Goal: Task Accomplishment & Management: Manage account settings

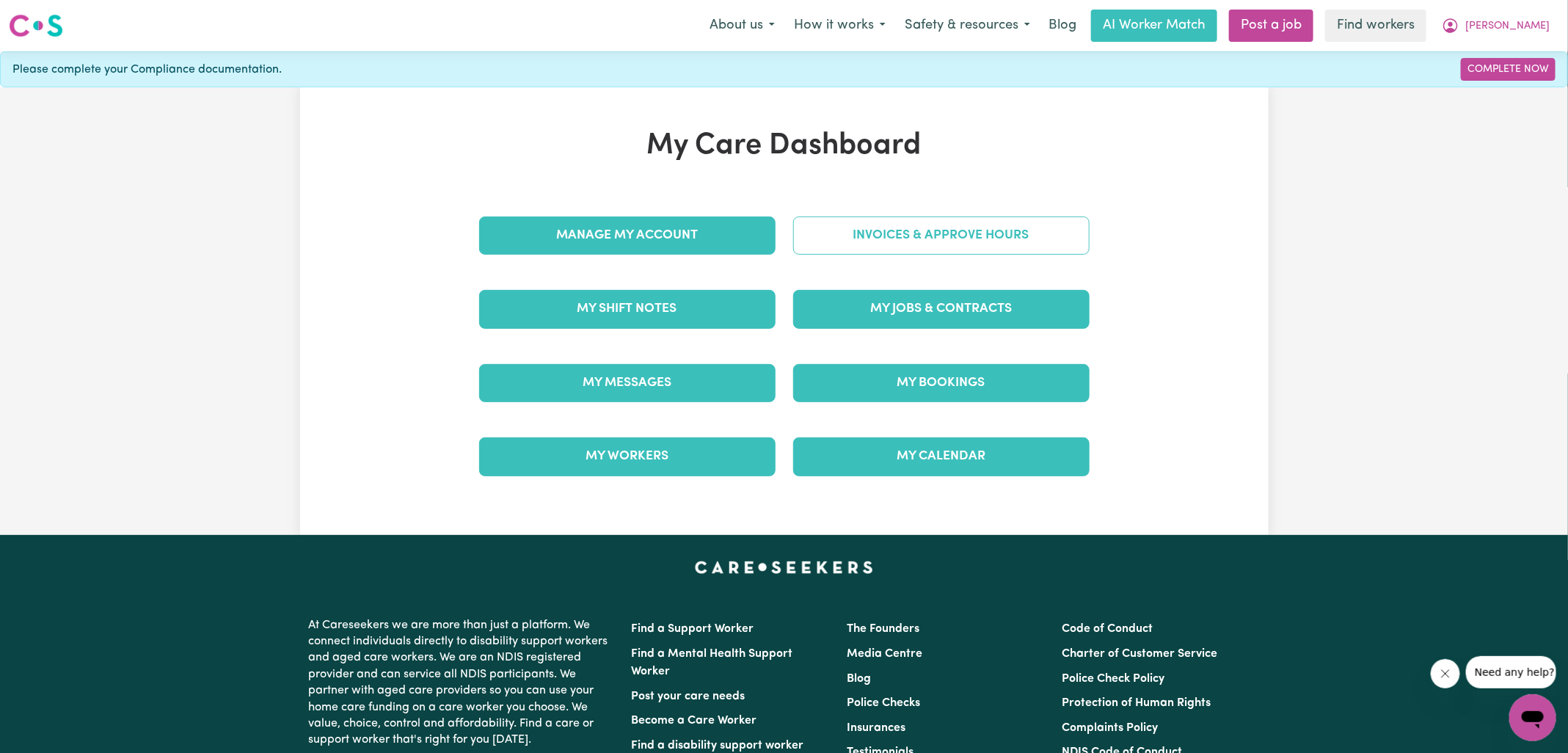
click at [847, 231] on link "Invoices & Approve Hours" at bounding box center [941, 236] width 297 height 38
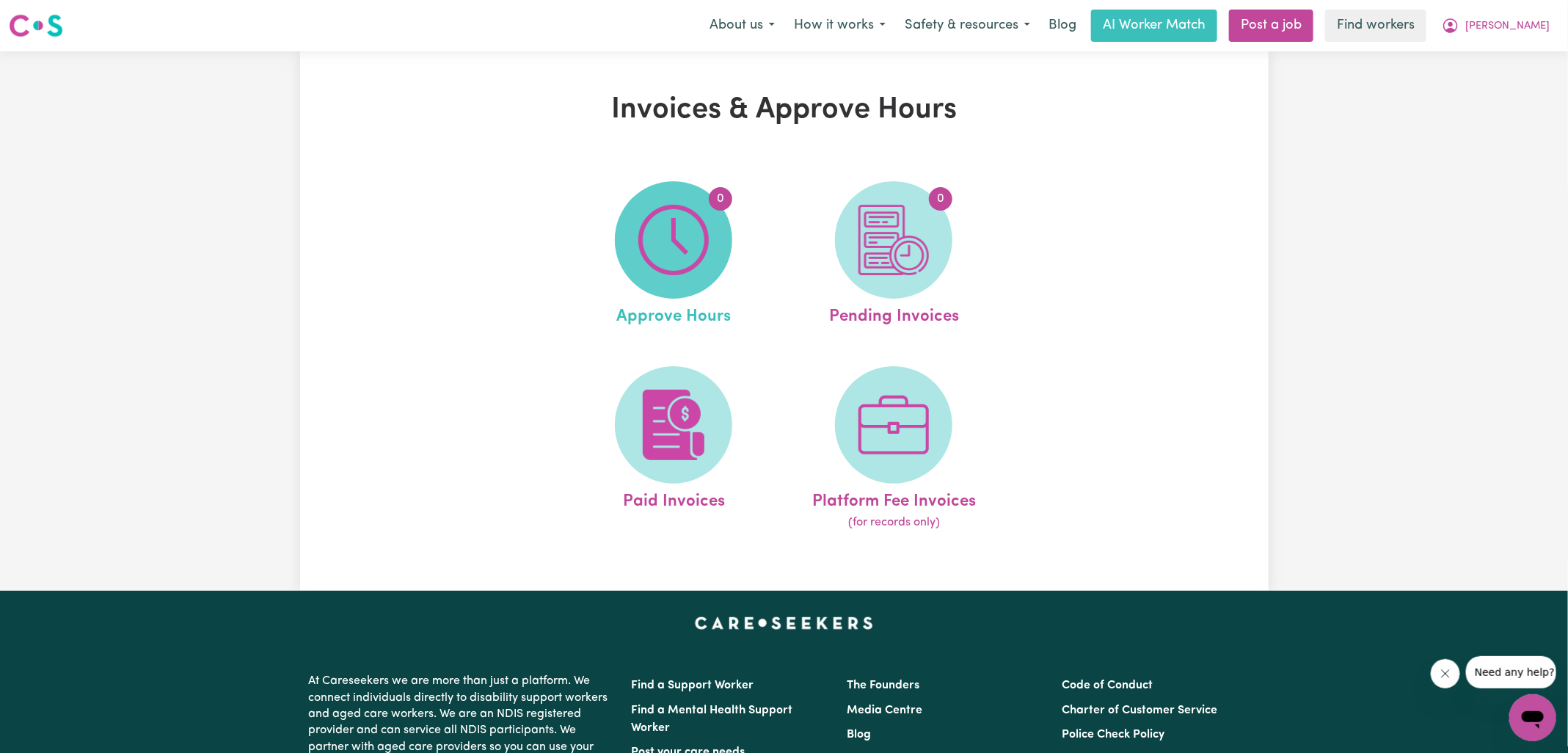
click at [705, 239] on img at bounding box center [674, 240] width 71 height 71
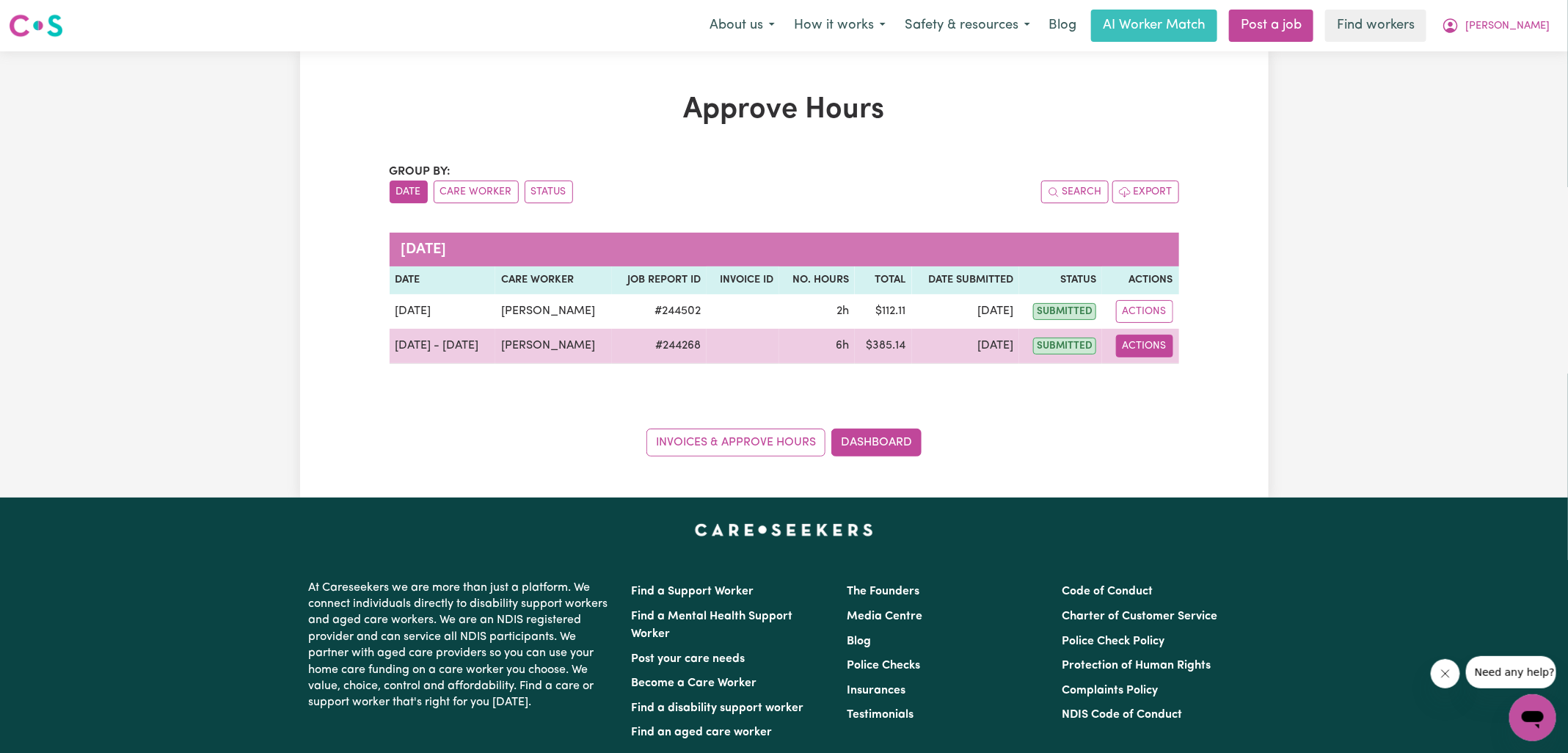
click at [1153, 344] on button "Actions" at bounding box center [1144, 346] width 57 height 23
click at [1158, 385] on link "View Job Report" at bounding box center [1181, 380] width 125 height 30
select select "pm"
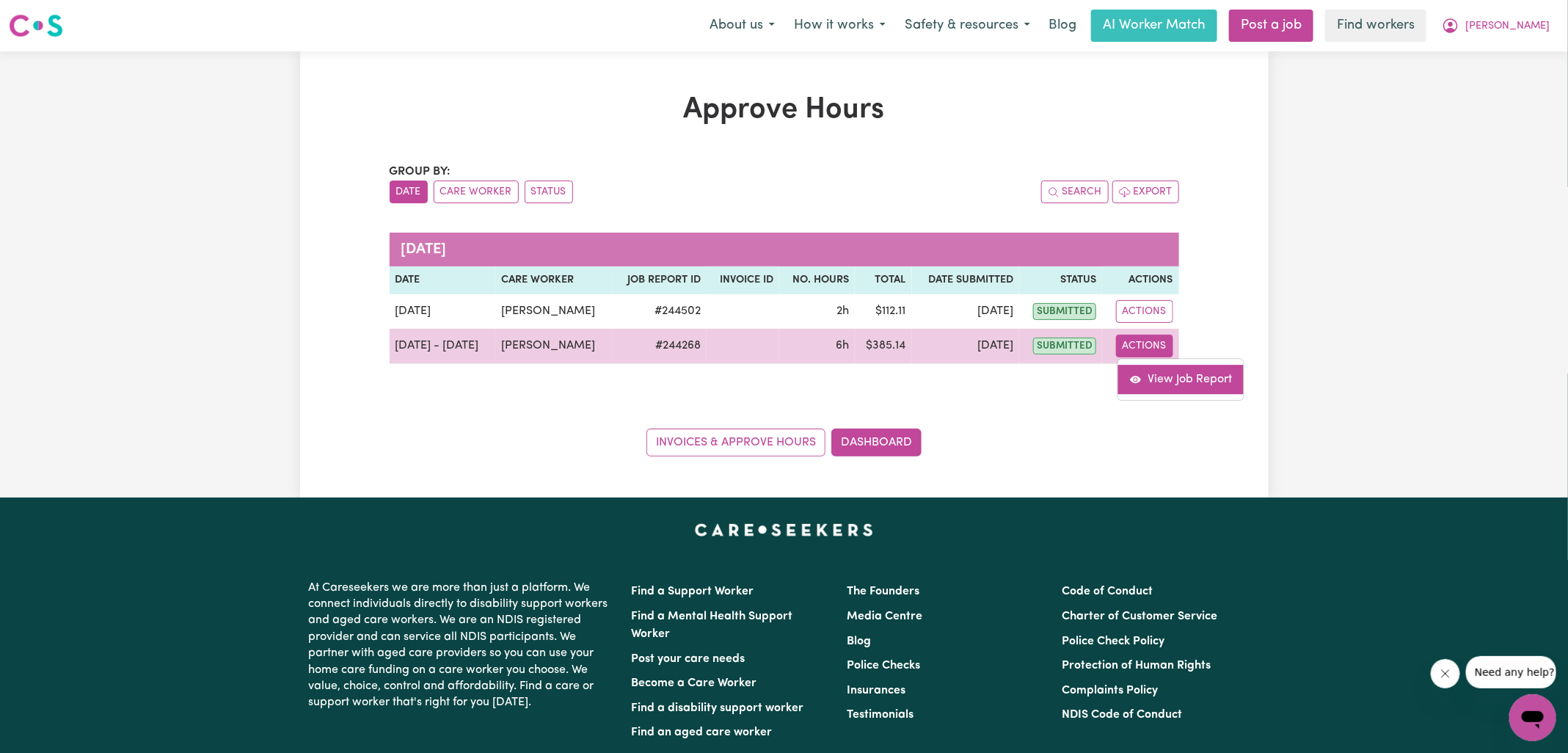
select select "pm"
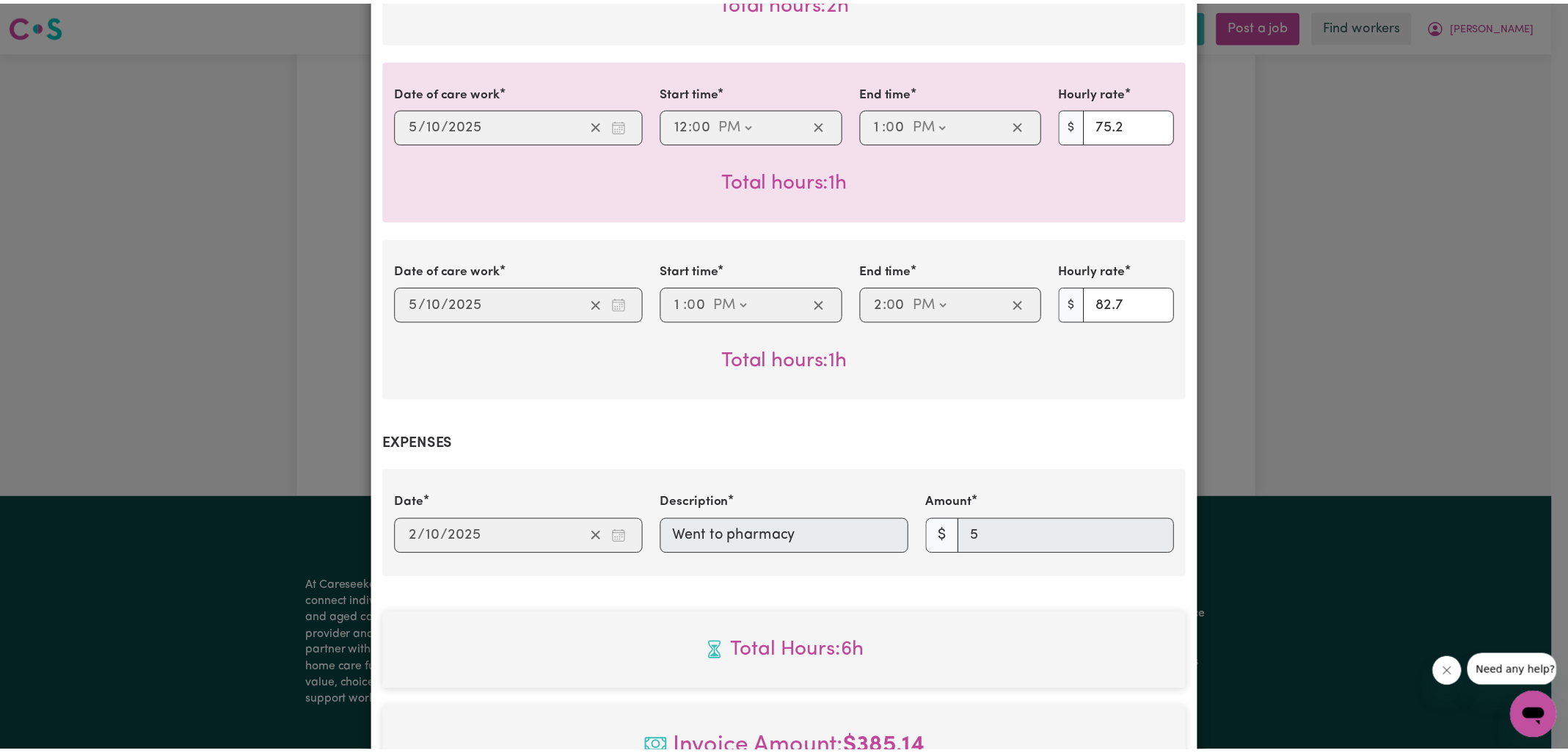
scroll to position [1024, 0]
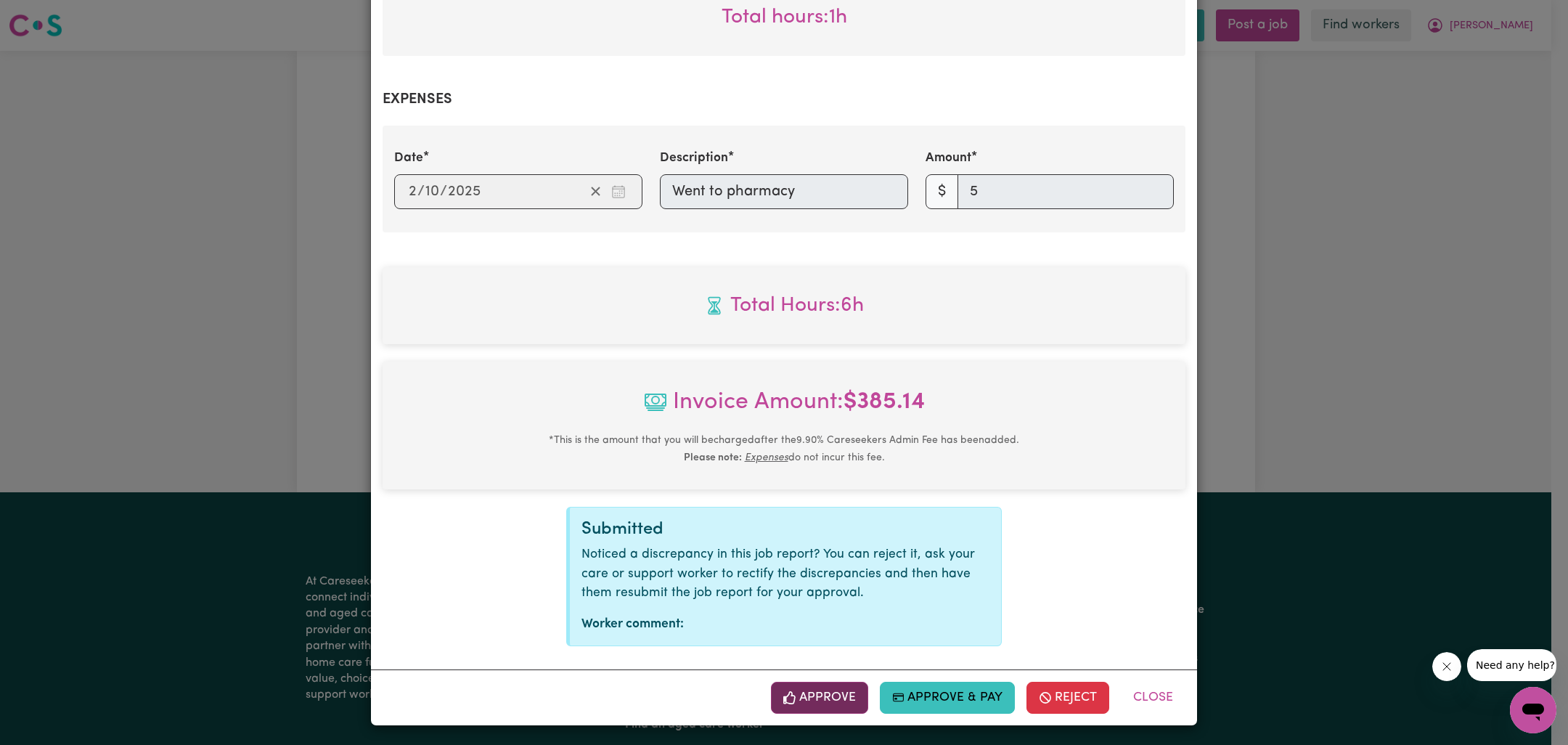
click at [816, 685] on button "Approve" at bounding box center [819, 698] width 97 height 32
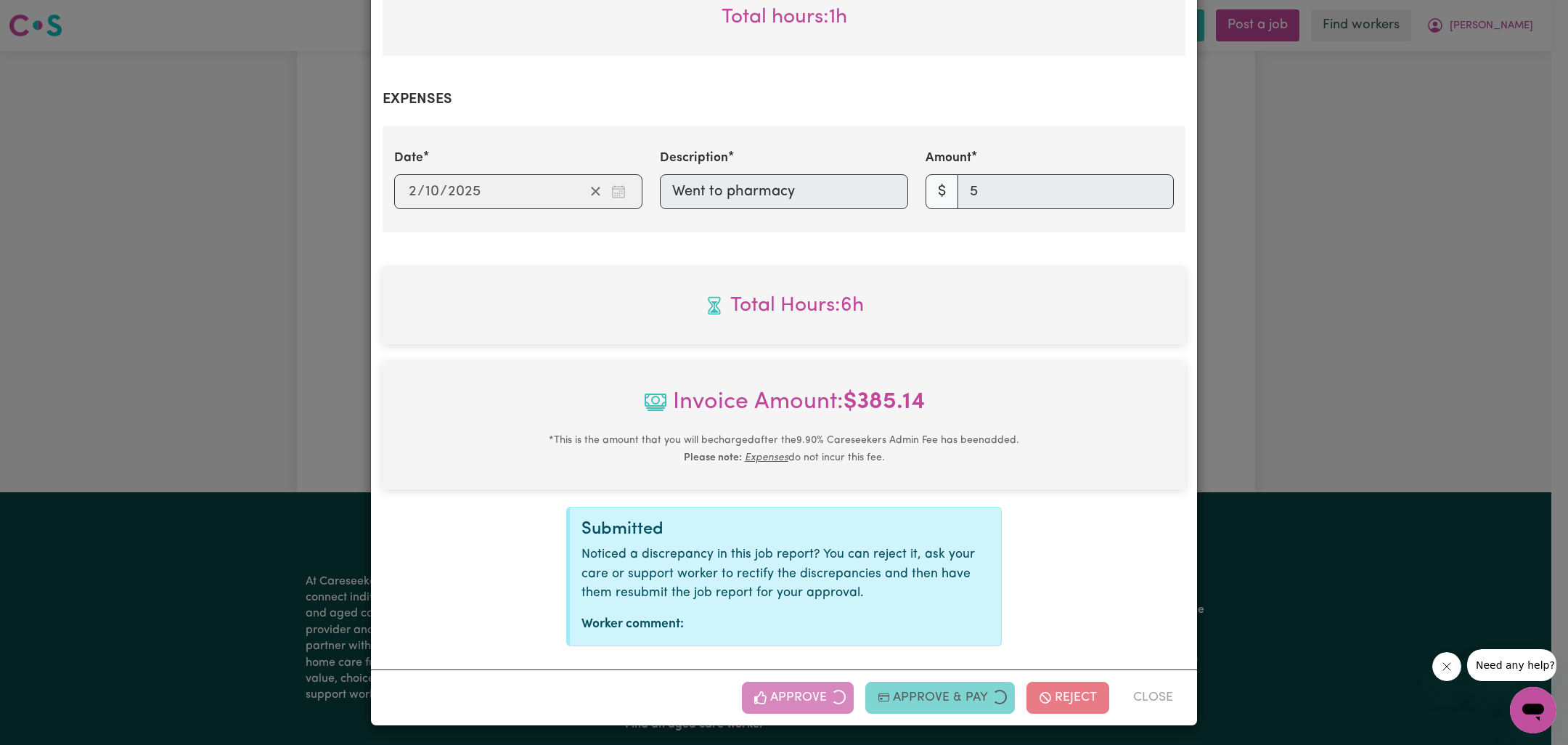
click at [1378, 333] on div "Job Report # 244268 - [PERSON_NAME] Summary Job report # 244268 Client name: [P…" at bounding box center [784, 372] width 1568 height 745
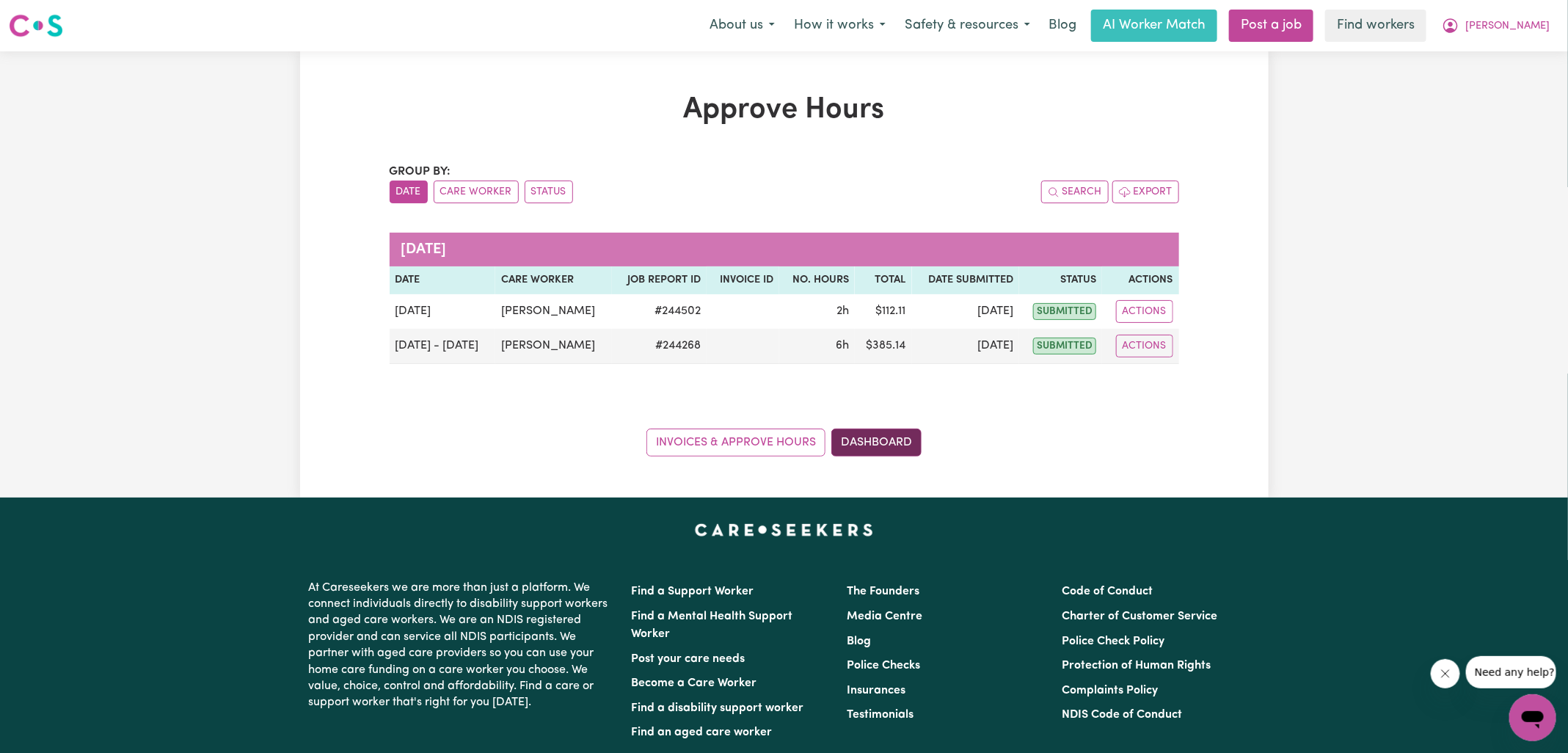
click at [904, 434] on link "Dashboard" at bounding box center [876, 443] width 90 height 28
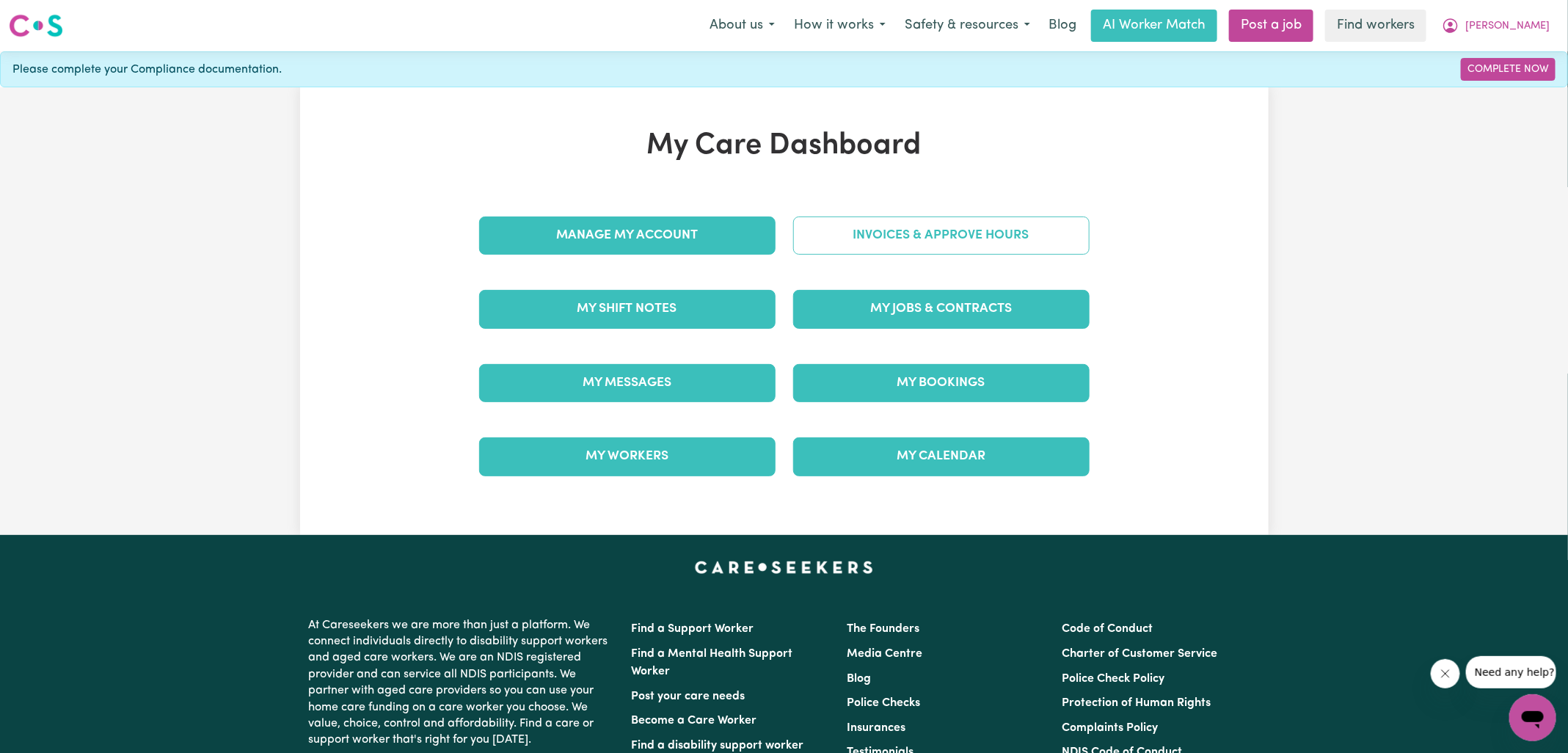
click at [953, 239] on link "Invoices & Approve Hours" at bounding box center [941, 236] width 297 height 38
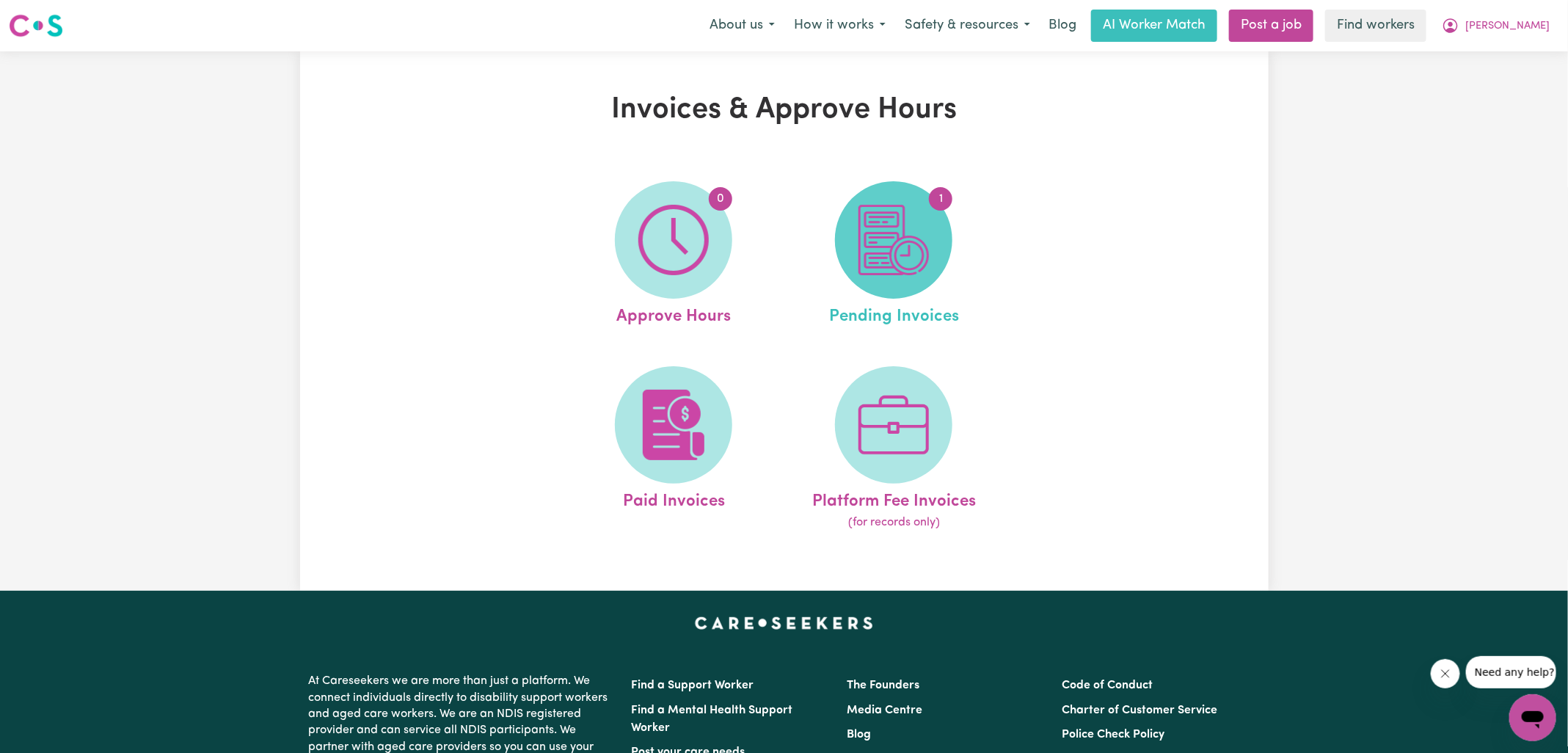
click at [869, 259] on img at bounding box center [894, 240] width 71 height 71
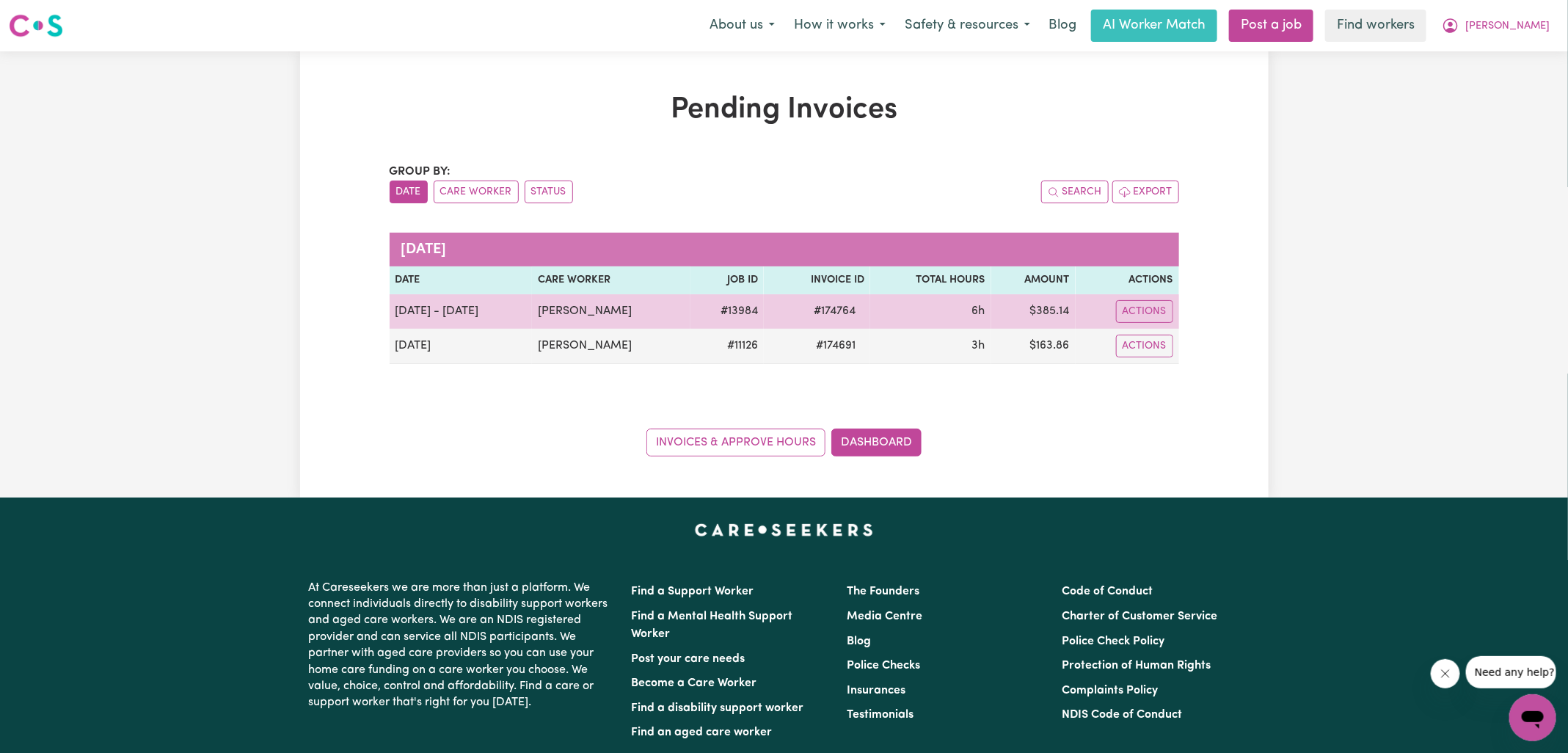
click at [827, 310] on span "# 174764" at bounding box center [835, 311] width 59 height 17
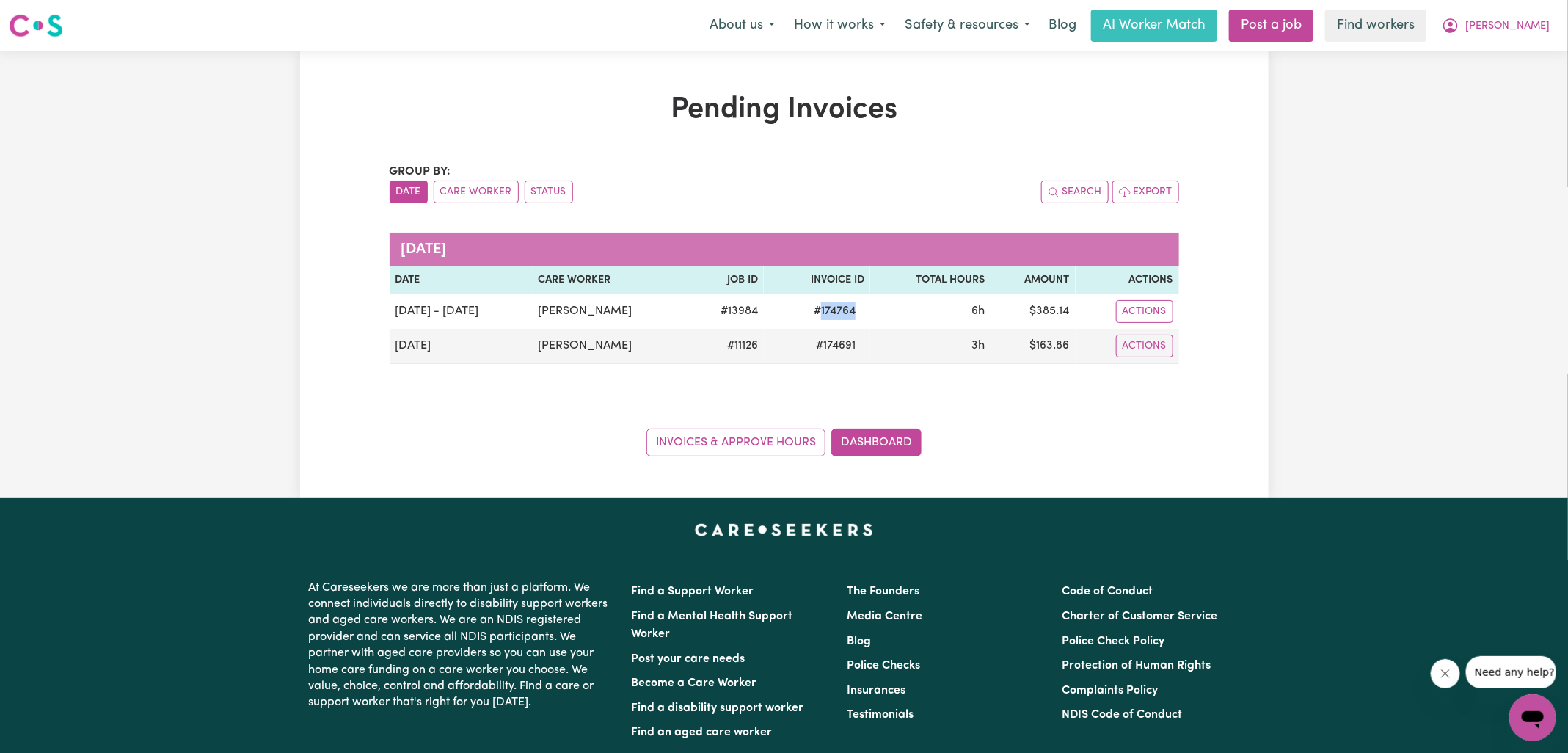
copy span "174764"
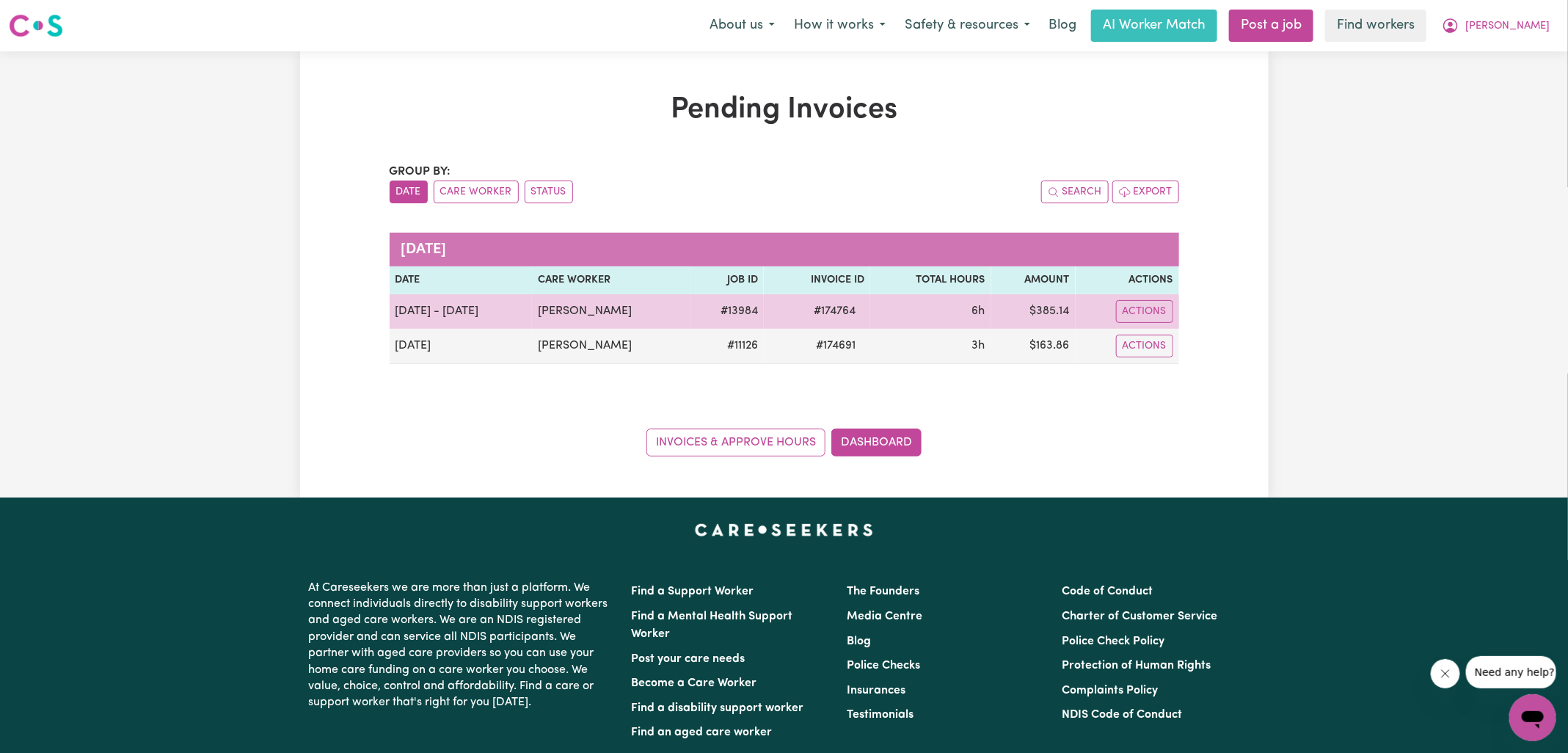
click at [1038, 303] on td "$ 385.14" at bounding box center [1033, 311] width 84 height 34
click at [1038, 302] on td "$ 385.14" at bounding box center [1033, 311] width 84 height 34
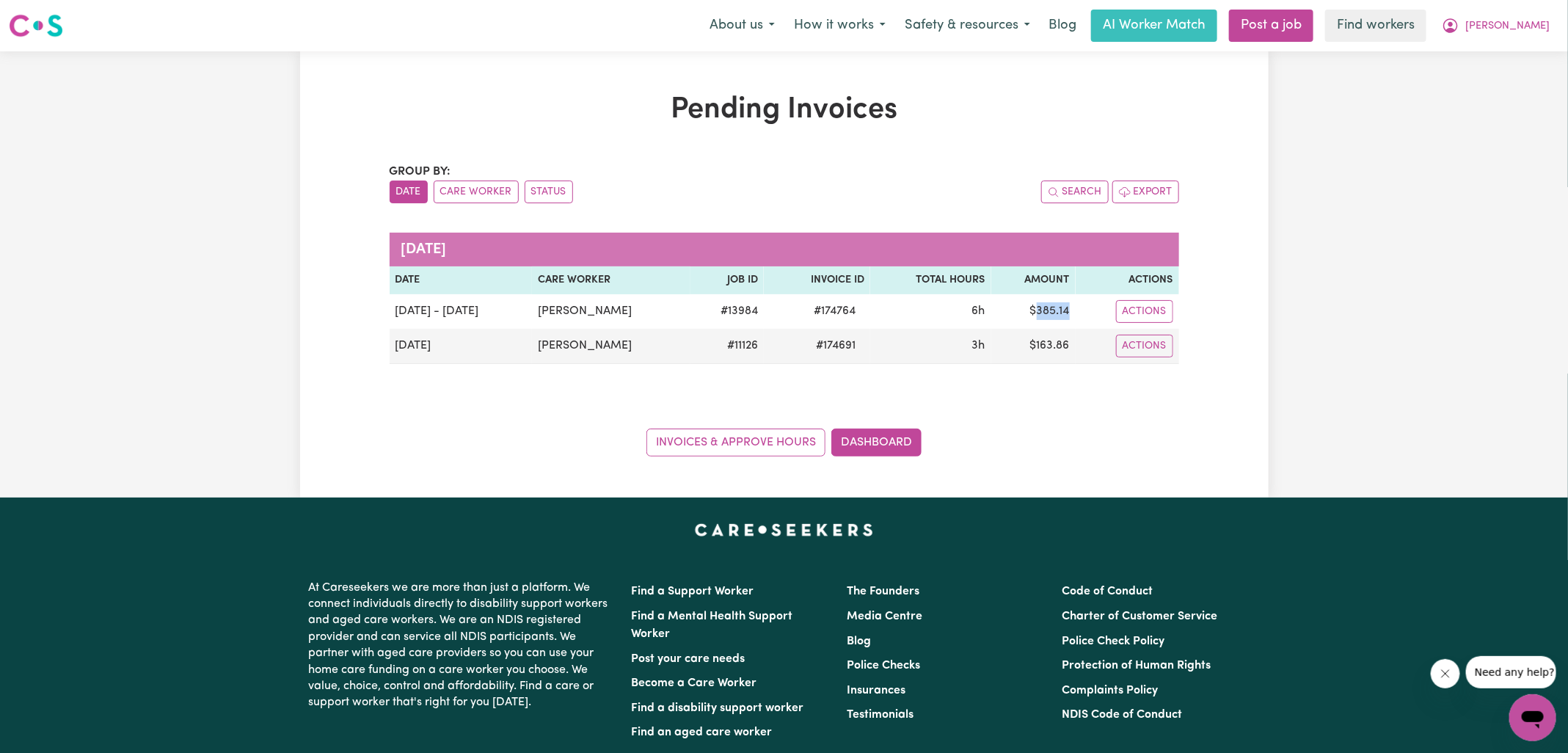
copy td "385.14"
click at [1453, 24] on icon "My Account" at bounding box center [1451, 24] width 5 height 5
click at [1478, 80] on link "Logout" at bounding box center [1500, 84] width 116 height 28
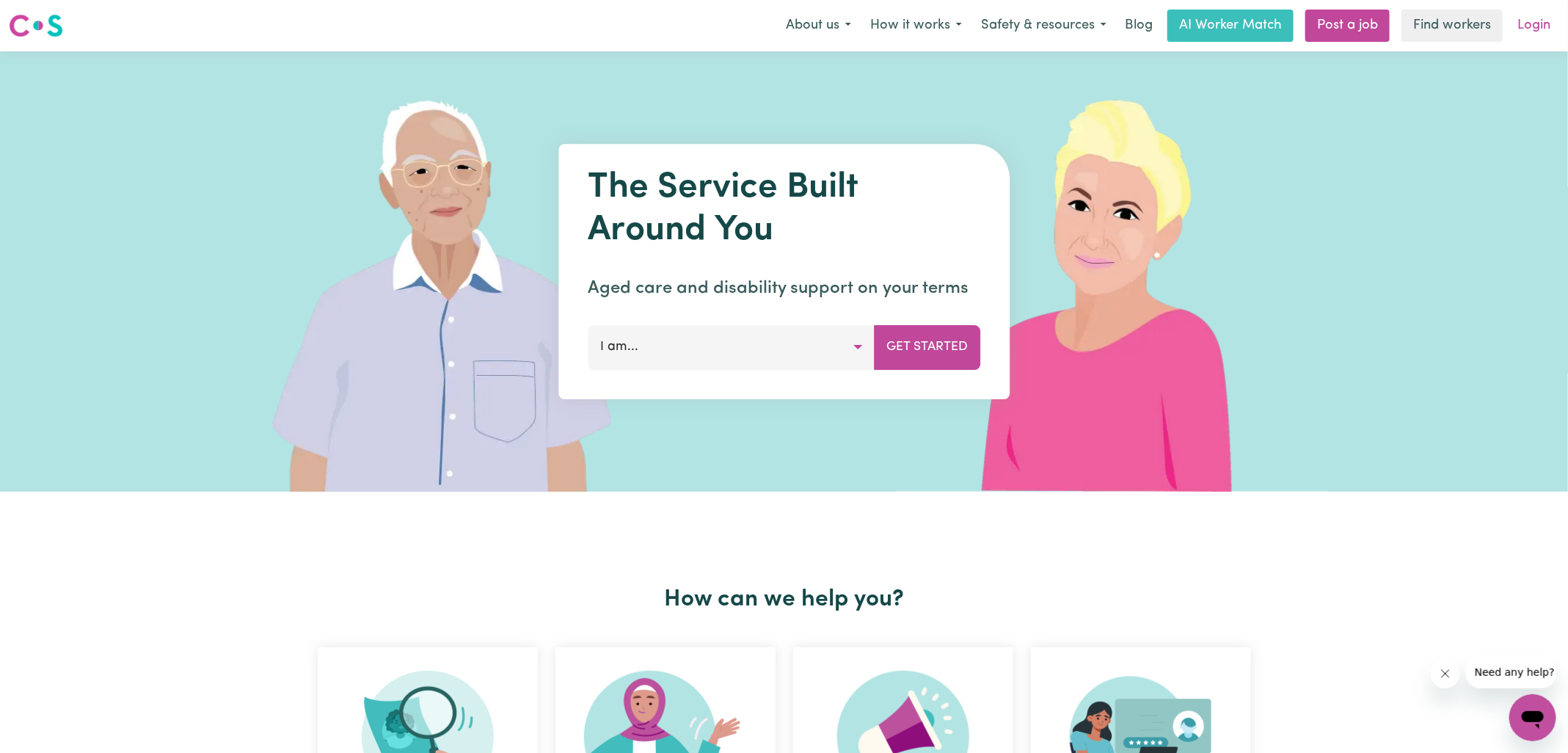
click at [1537, 32] on link "Login" at bounding box center [1534, 26] width 51 height 32
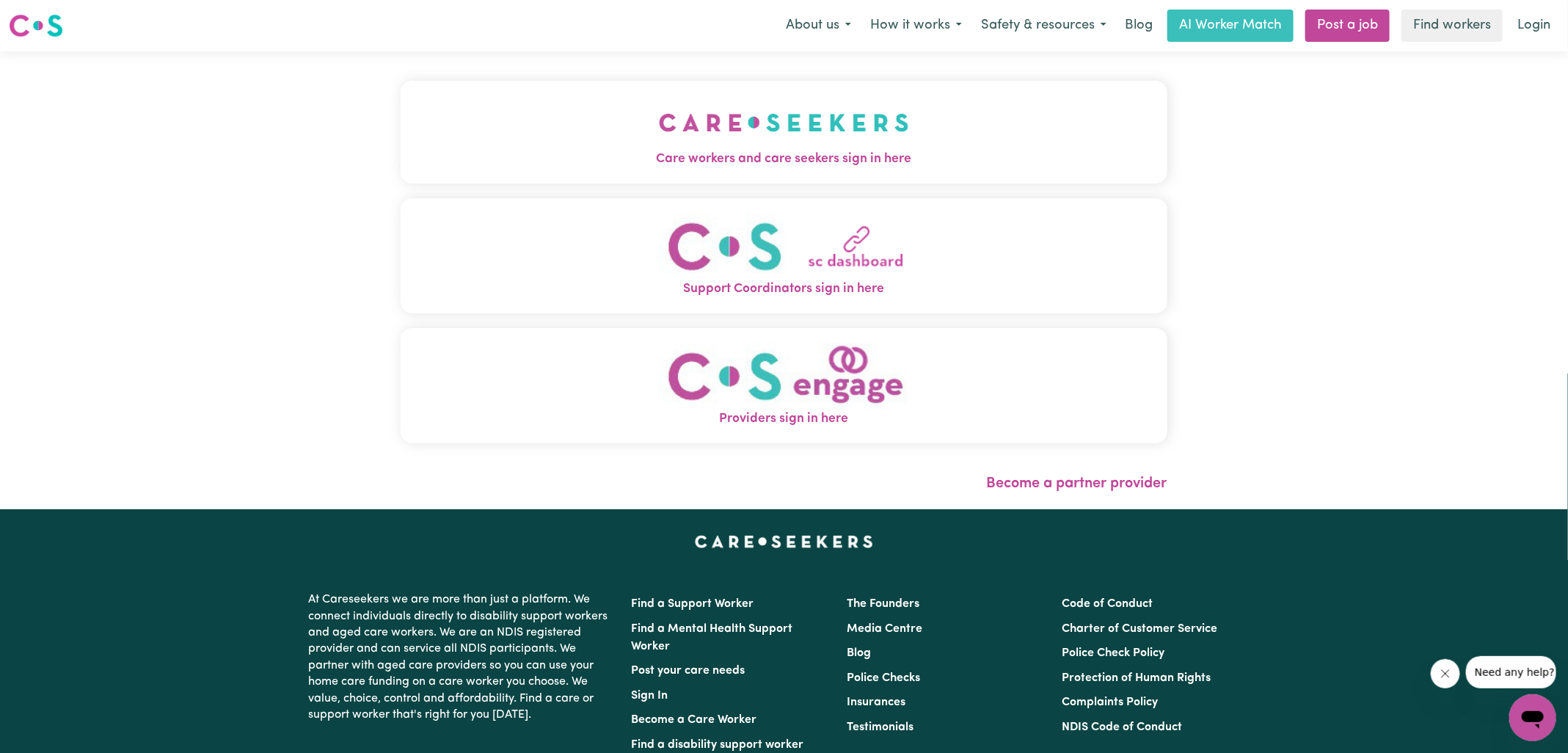
click at [797, 163] on span "Care workers and care seekers sign in here" at bounding box center [784, 159] width 767 height 19
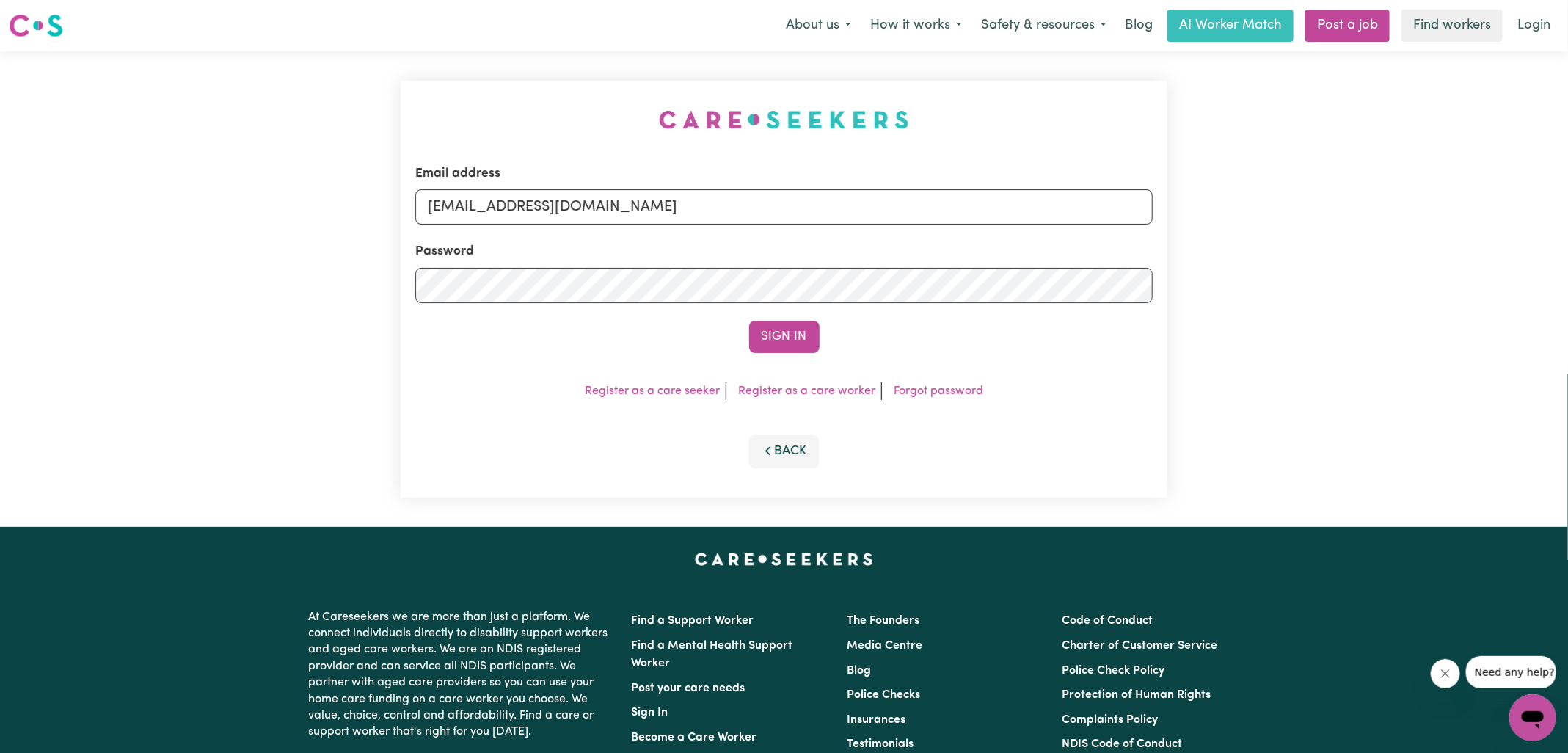
click at [422, 52] on div "Email address [EMAIL_ADDRESS][DOMAIN_NAME] Password Sign In Register as a care …" at bounding box center [784, 289] width 785 height 475
drag, startPoint x: 502, startPoint y: 210, endPoint x: 1271, endPoint y: 234, distance: 769.4
click at [1271, 235] on div "Email address [EMAIL_ADDRESS][DOMAIN_NAME] Password Sign In Register as a care …" at bounding box center [784, 289] width 1568 height 475
type input "[EMAIL_ADDRESS][DOMAIN_NAME]"
click at [749, 321] on button "Sign In" at bounding box center [784, 337] width 71 height 32
